Goal: Information Seeking & Learning: Learn about a topic

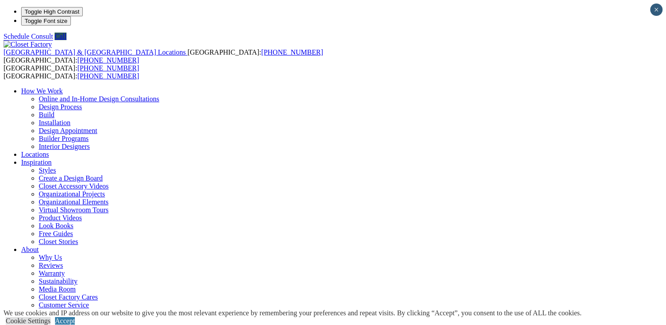
drag, startPoint x: 0, startPoint y: 0, endPoint x: 190, endPoint y: 175, distance: 258.0
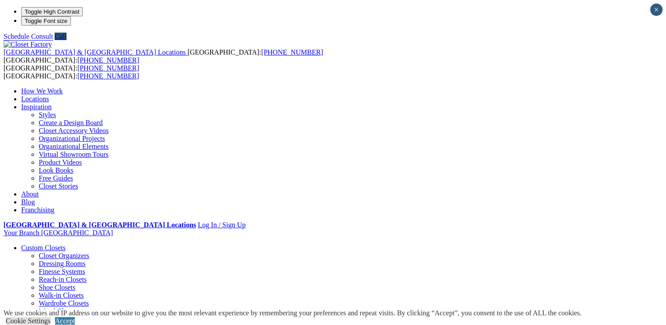
click at [105, 135] on link "Organizational Projects" at bounding box center [72, 138] width 66 height 7
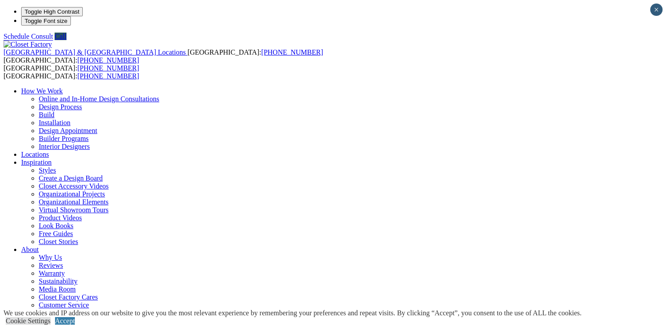
drag, startPoint x: 0, startPoint y: 0, endPoint x: 454, endPoint y: 5, distance: 454.0
click at [454, 87] on div "How We Work Online and In-Home Design Consultations Design Process Build Instal…" at bounding box center [333, 210] width 659 height 246
click at [277, 87] on div "How We Work Online and In-Home Design Consultations Design Process Build Instal…" at bounding box center [333, 210] width 659 height 246
